Goal: Check status: Check status

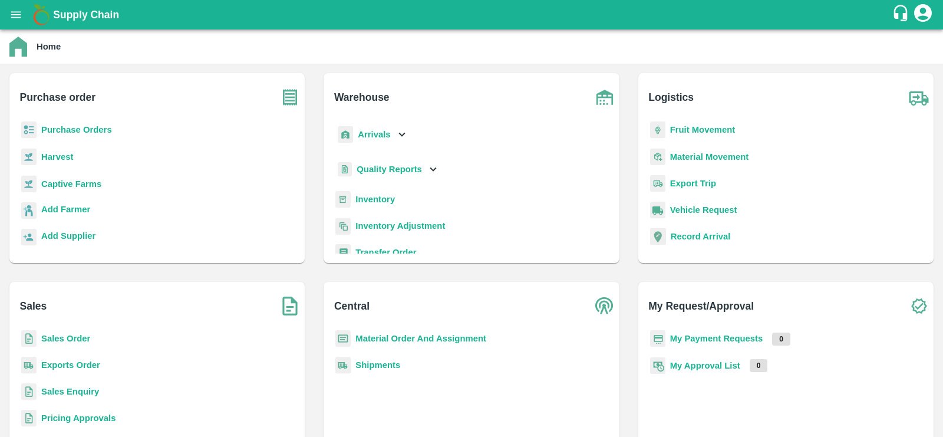
click at [717, 131] on b "Fruit Movement" at bounding box center [702, 129] width 65 height 9
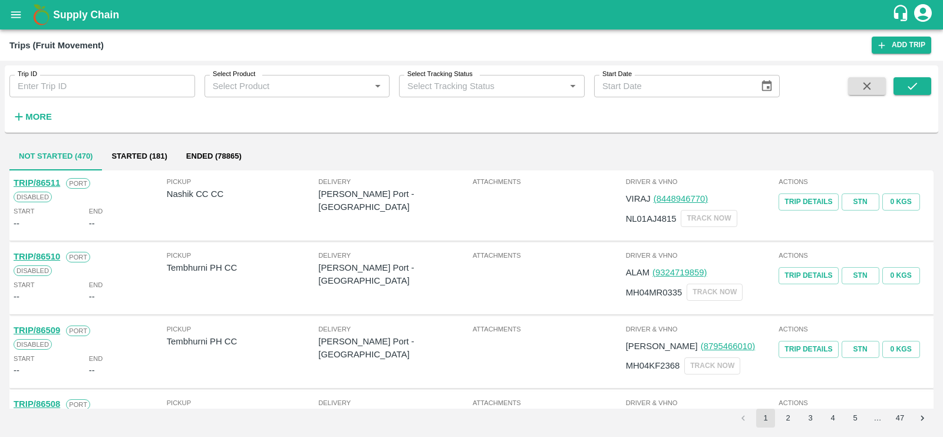
click at [65, 93] on input "Trip ID" at bounding box center [102, 86] width 186 height 22
type input "70850"
click at [907, 81] on icon "submit" at bounding box center [912, 86] width 13 height 13
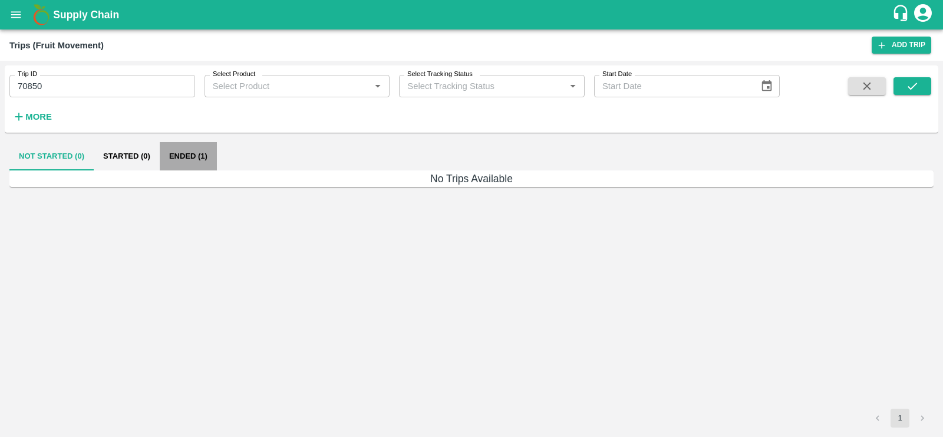
click at [186, 156] on button "Ended (1)" at bounding box center [188, 156] width 57 height 28
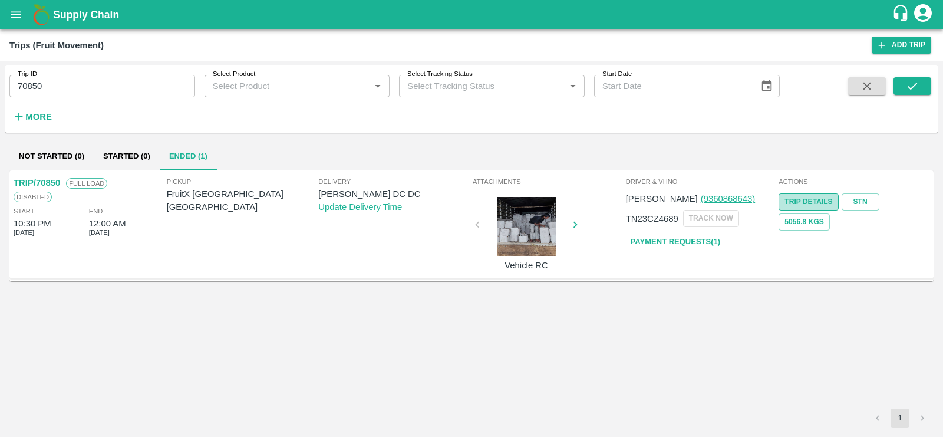
click at [820, 196] on link "Trip Details" at bounding box center [808, 201] width 60 height 17
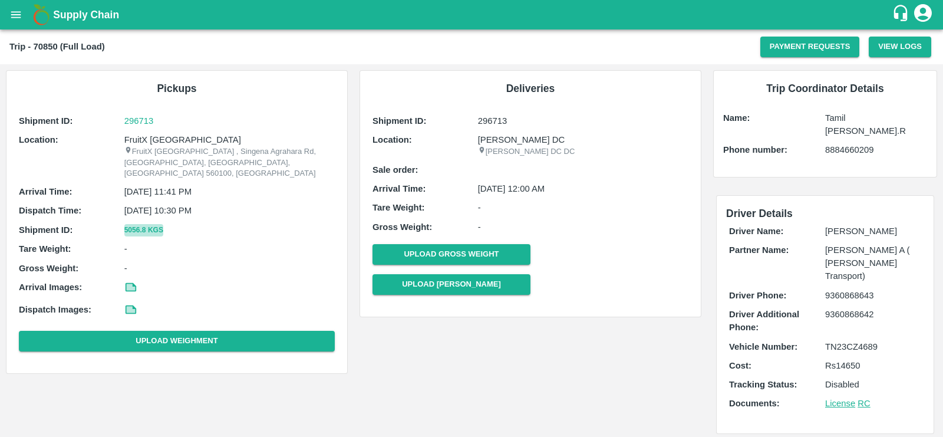
click at [145, 224] on button "5056.8 Kgs" at bounding box center [143, 230] width 39 height 12
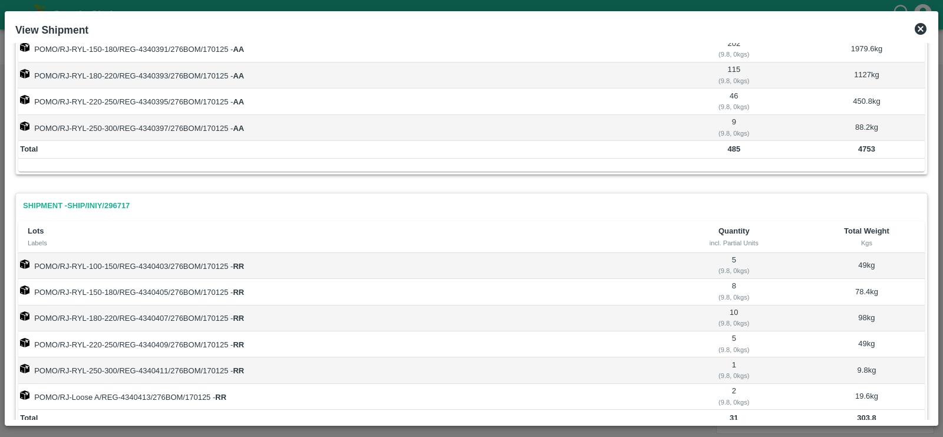
scroll to position [138, 0]
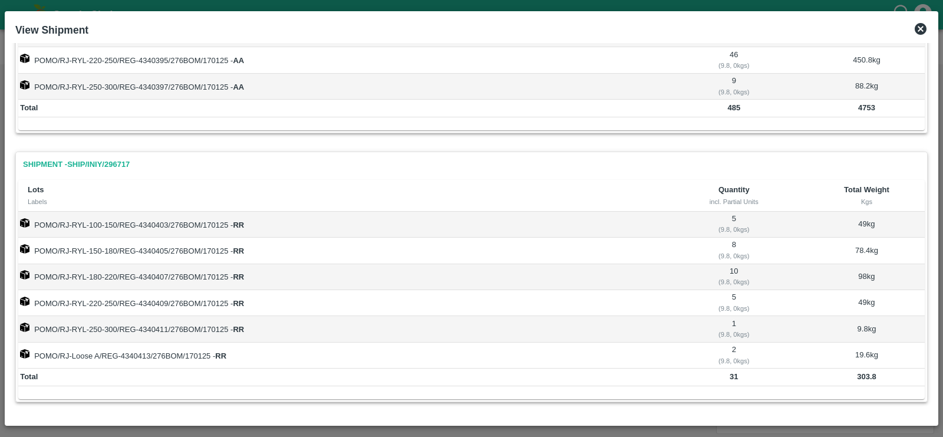
click at [860, 372] on b "303.8" at bounding box center [866, 376] width 19 height 9
click at [148, 222] on td "POMO/RJ-RYL-100-150/REG-4340403/276BOM/170125 - RR" at bounding box center [338, 225] width 641 height 26
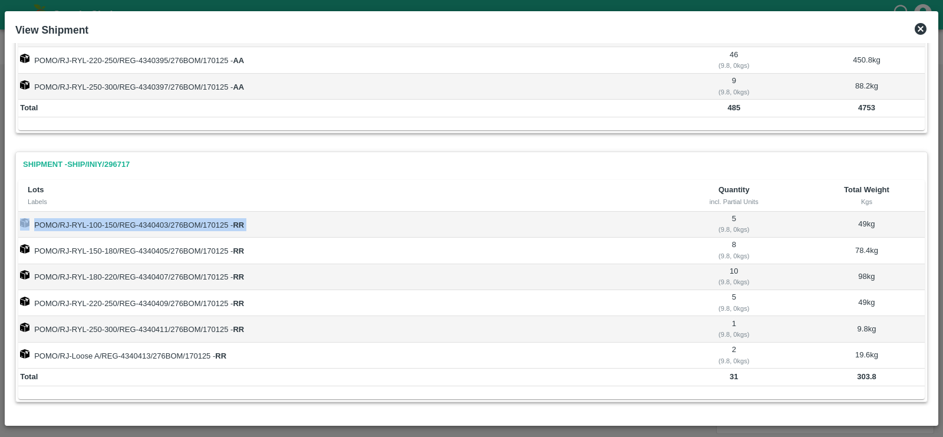
copy td "POMO/RJ-RYL-100-150/REG-4340403/276BOM/170125 - RR"
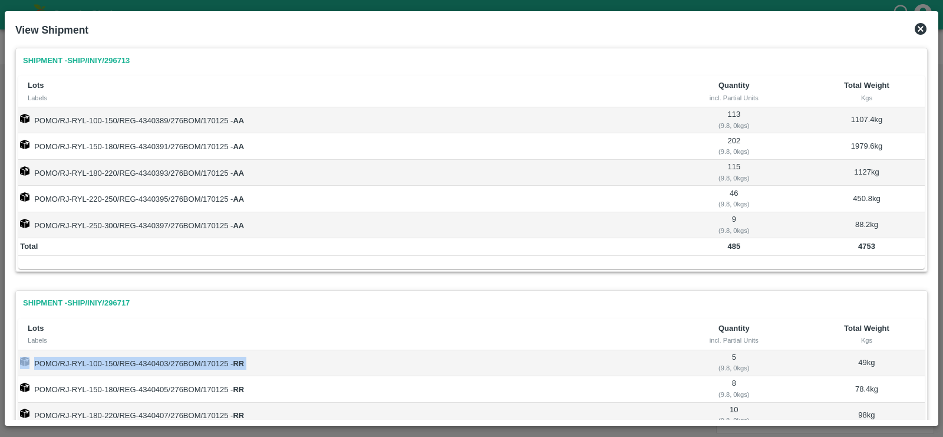
click at [922, 25] on icon at bounding box center [921, 29] width 12 height 12
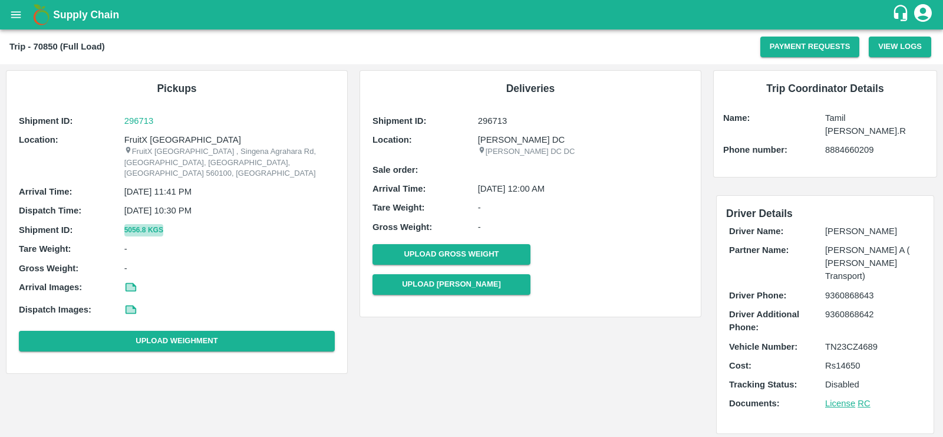
click at [145, 224] on button "5056.8 Kgs" at bounding box center [143, 230] width 39 height 12
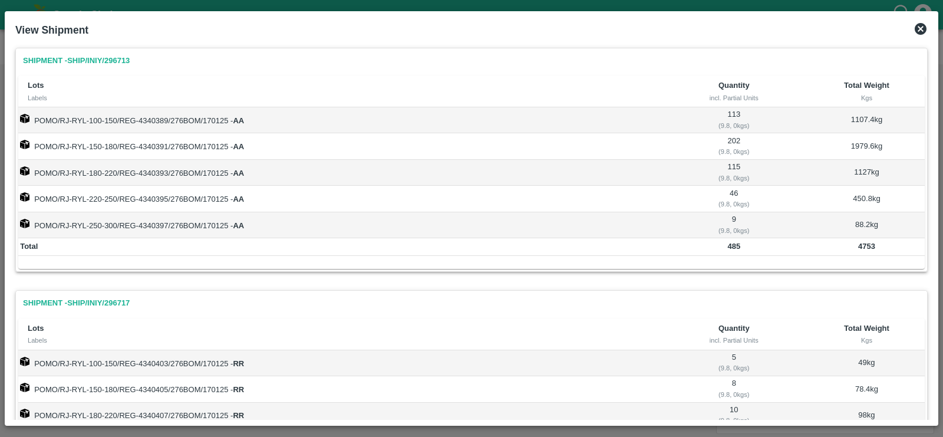
scroll to position [138, 0]
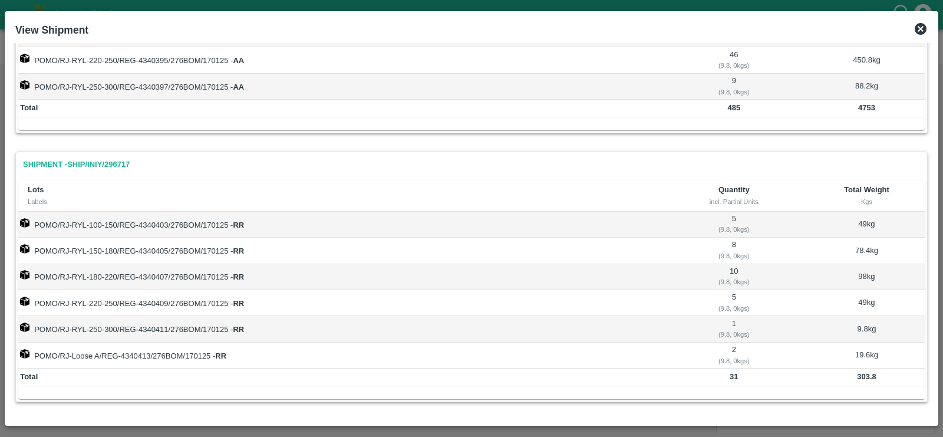
click at [81, 350] on td "POMO/RJ-Loose A/REG-4340413/276BOM/170125 - RR" at bounding box center [338, 355] width 641 height 26
drag, startPoint x: 103, startPoint y: 350, endPoint x: 133, endPoint y: 352, distance: 30.1
click at [133, 352] on td "POMO/RJ-Loose A/REG-4340413/276BOM/170125 - RR" at bounding box center [338, 355] width 641 height 26
drag, startPoint x: 120, startPoint y: 322, endPoint x: 189, endPoint y: 322, distance: 68.4
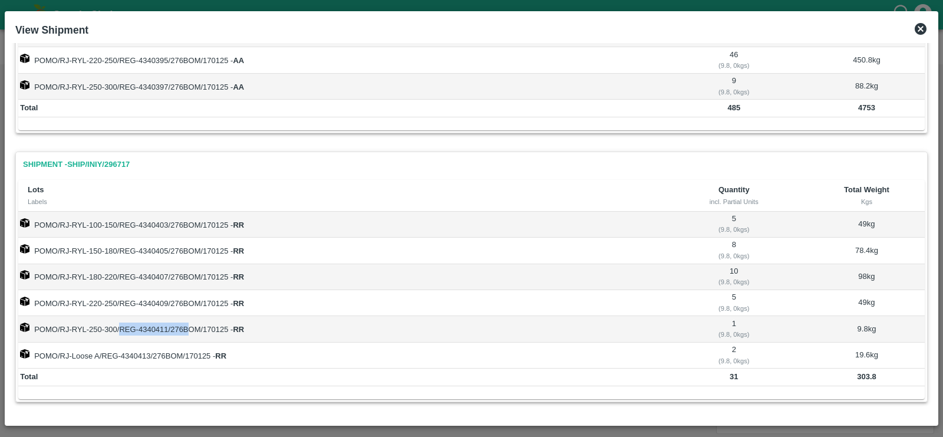
click at [189, 322] on td "POMO/RJ-RYL-250-300/REG-4340411/276BOM/170125 - RR" at bounding box center [338, 329] width 641 height 26
click at [78, 351] on td "POMO/RJ-Loose A/REG-4340413/276BOM/170125 - RR" at bounding box center [338, 355] width 641 height 26
click at [920, 27] on icon at bounding box center [921, 29] width 12 height 12
